Goal: Check status: Check status

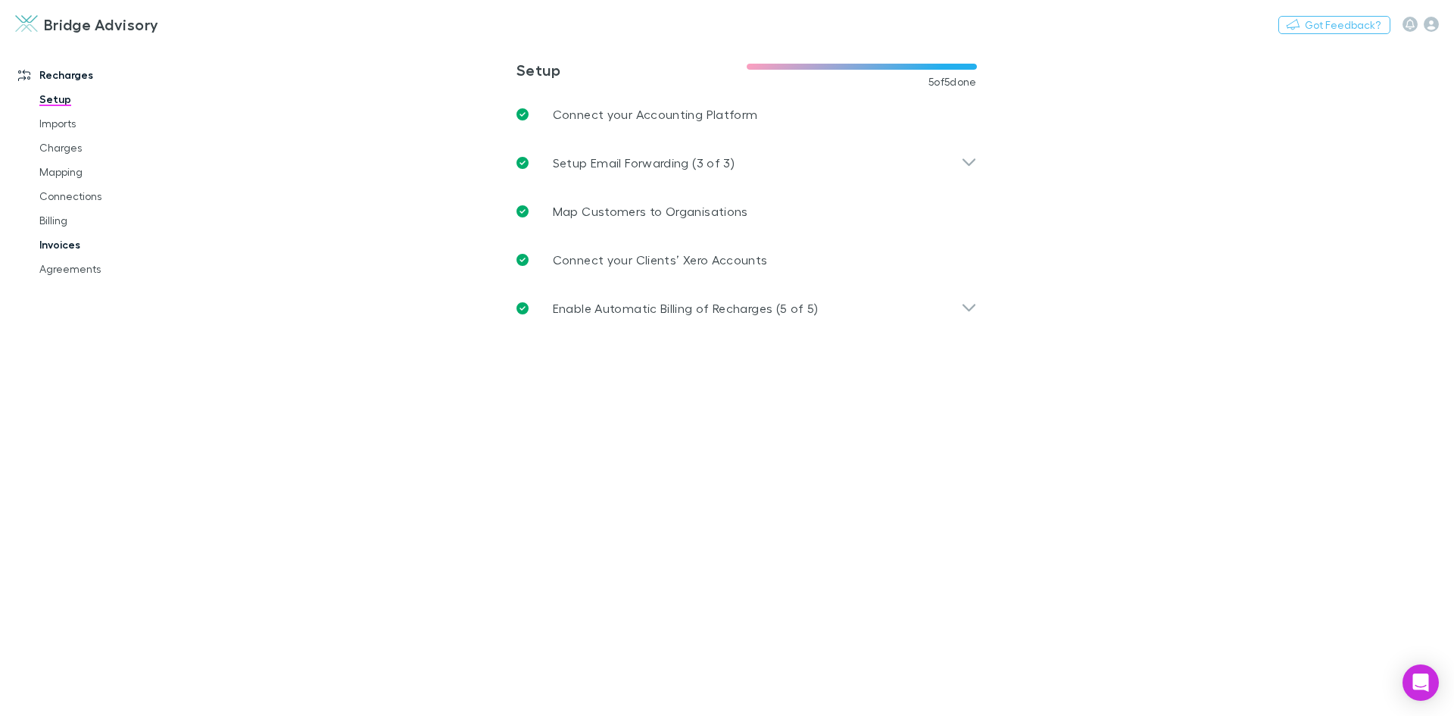
click at [52, 247] on link "Invoices" at bounding box center [114, 244] width 180 height 24
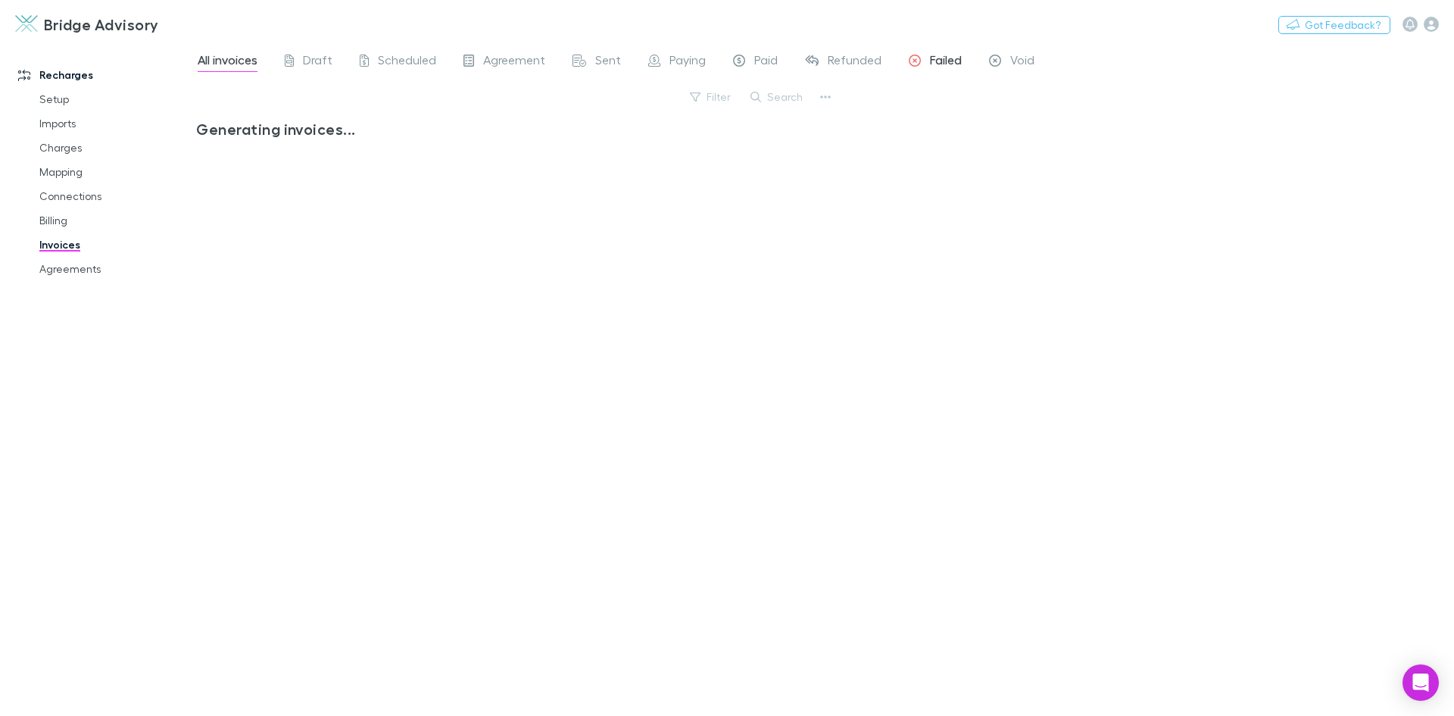
click at [942, 59] on span "Failed" at bounding box center [946, 62] width 32 height 20
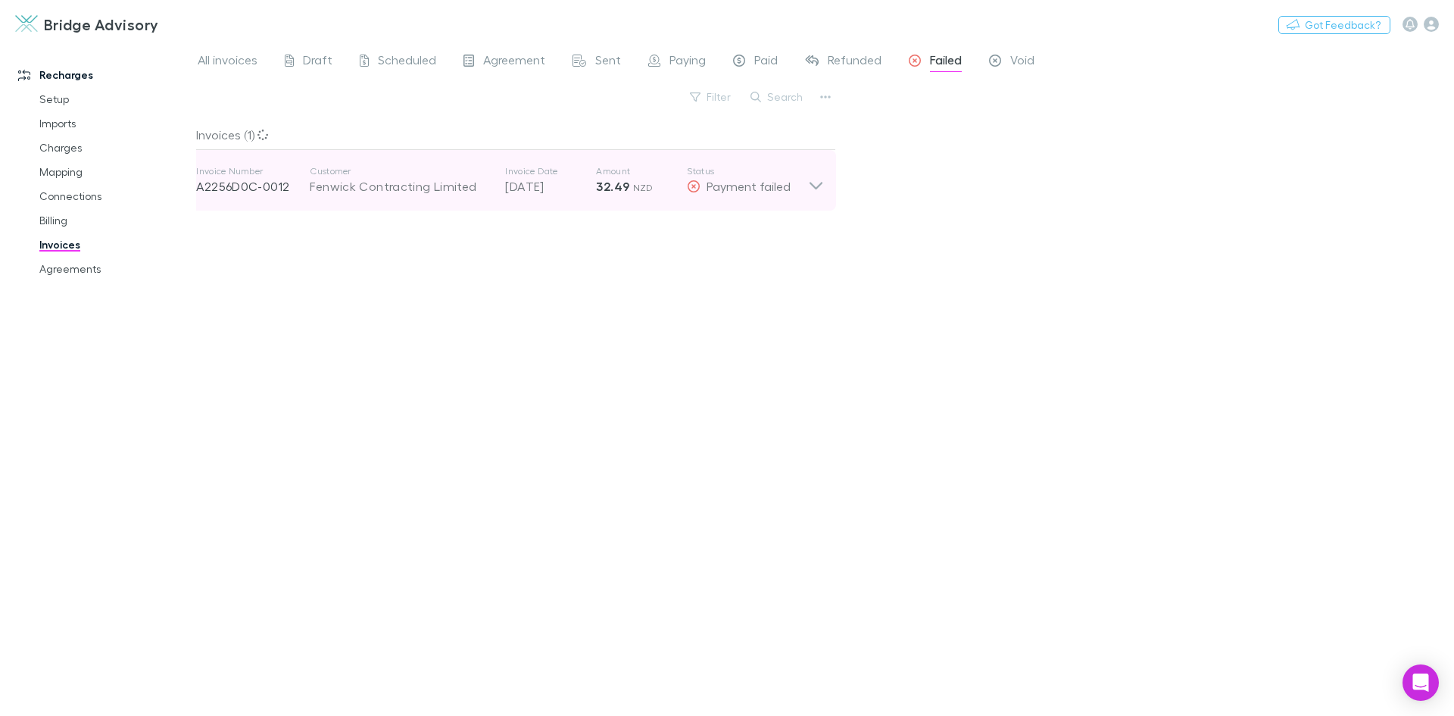
click at [819, 187] on icon at bounding box center [816, 180] width 16 height 30
click at [822, 190] on icon at bounding box center [816, 180] width 16 height 30
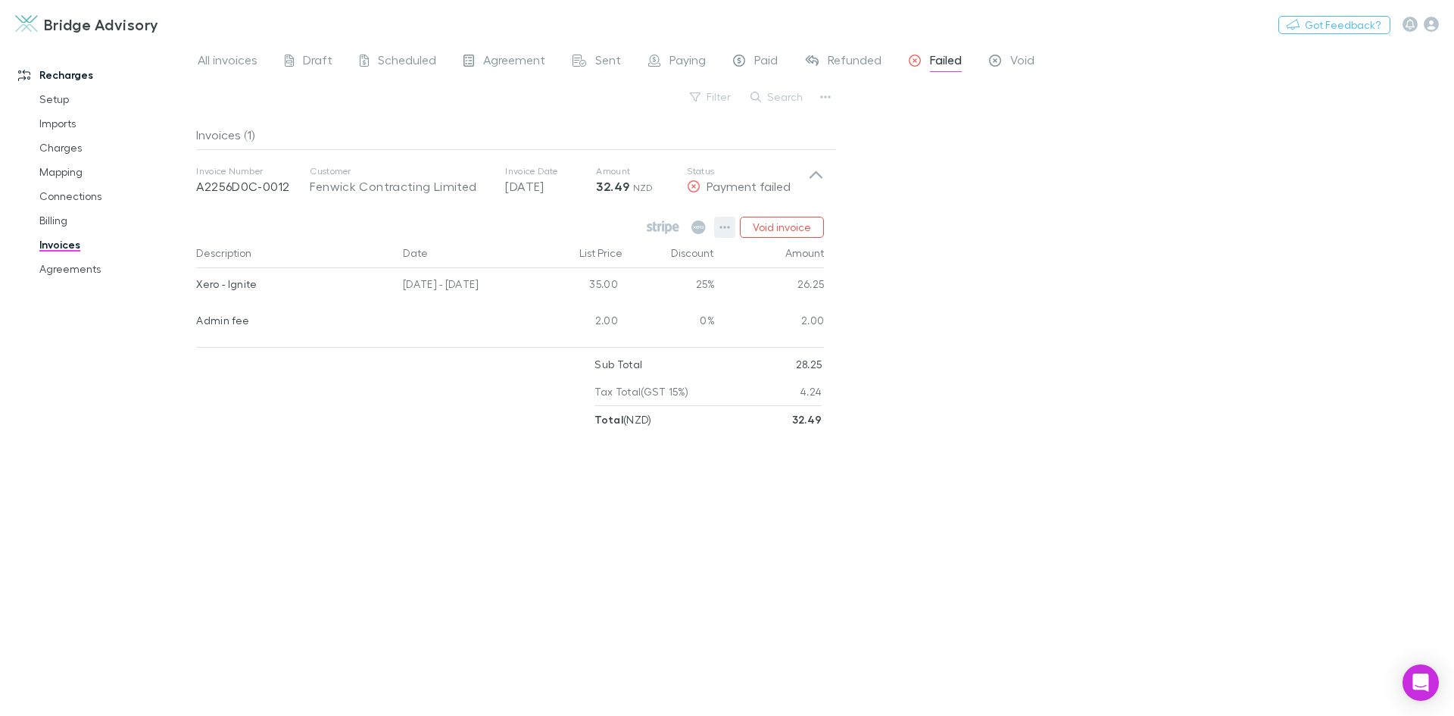
click at [722, 228] on icon "button" at bounding box center [725, 227] width 11 height 3
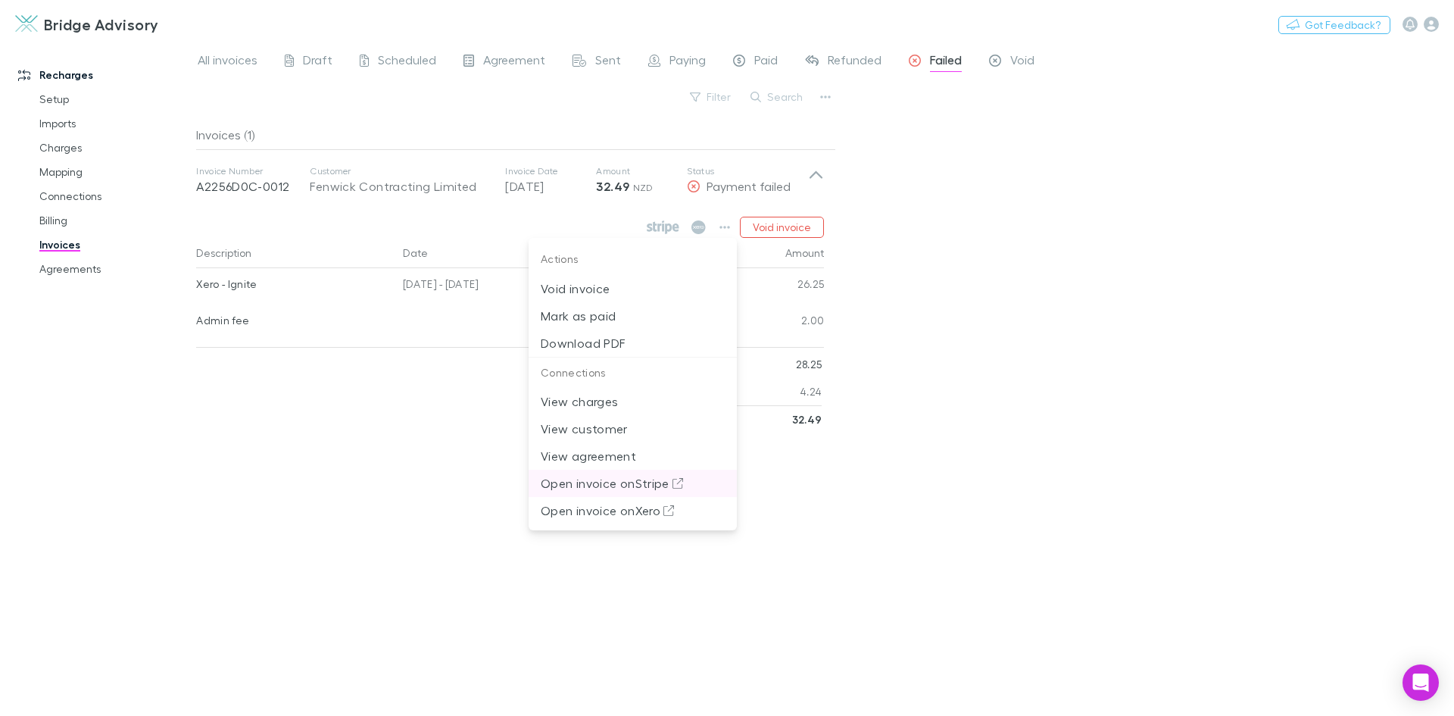
click at [634, 477] on p "Open invoice on Stripe" at bounding box center [633, 483] width 184 height 18
